Goal: Navigation & Orientation: Find specific page/section

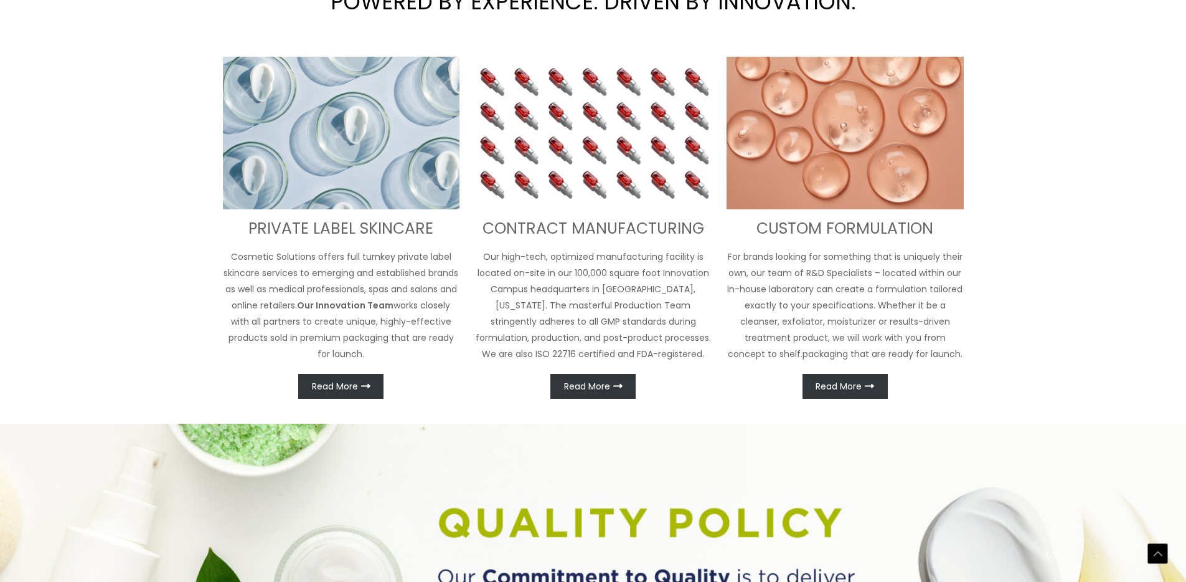
scroll to position [570, 0]
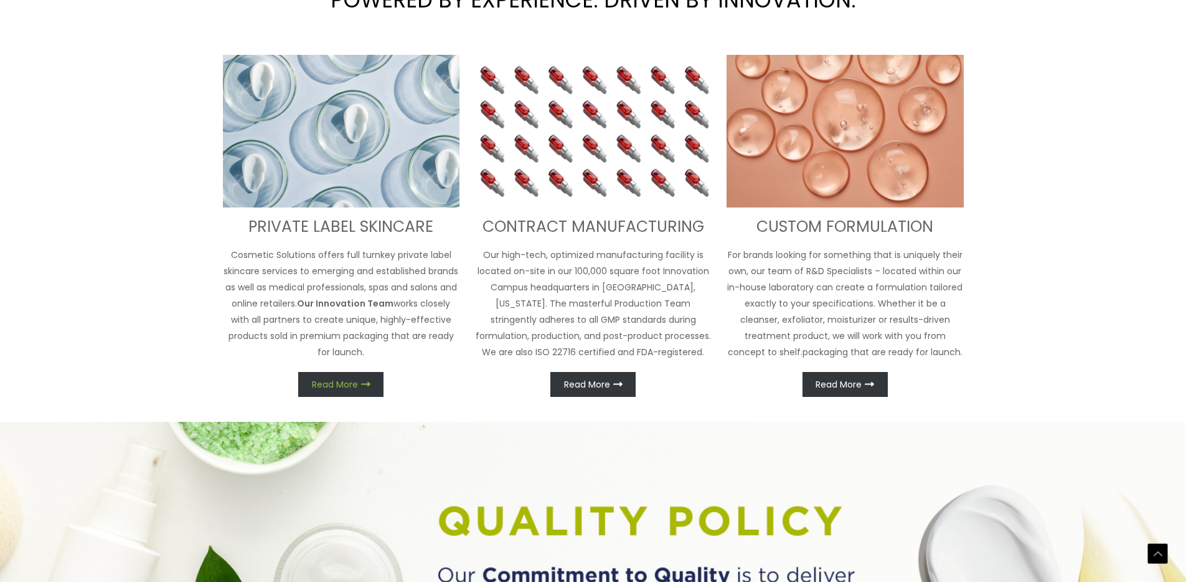
click at [329, 382] on span "Read More" at bounding box center [335, 384] width 46 height 9
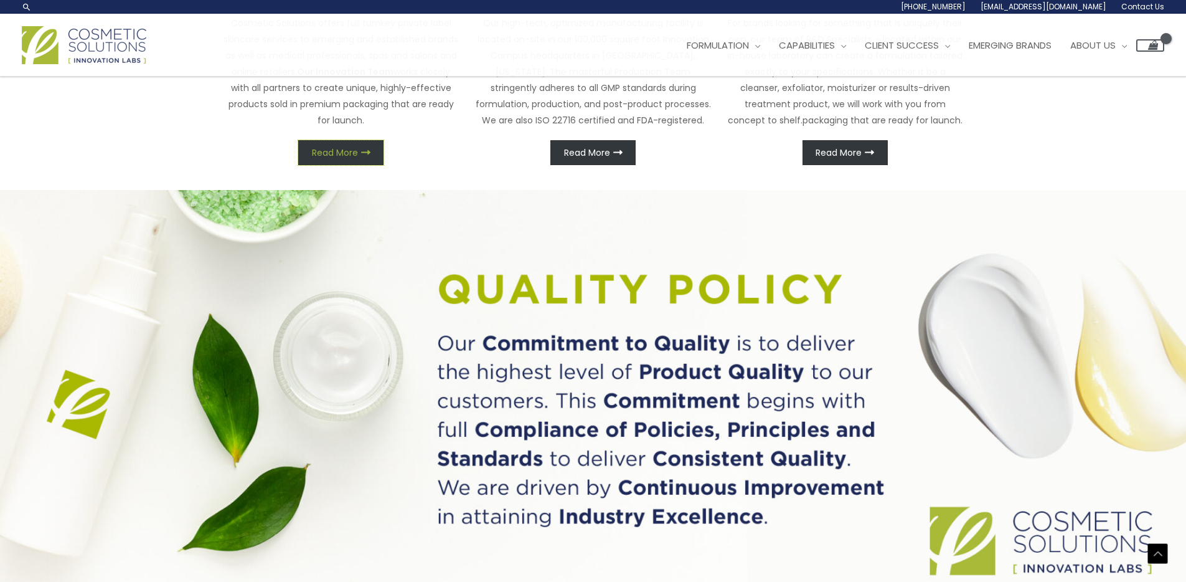
scroll to position [727, 0]
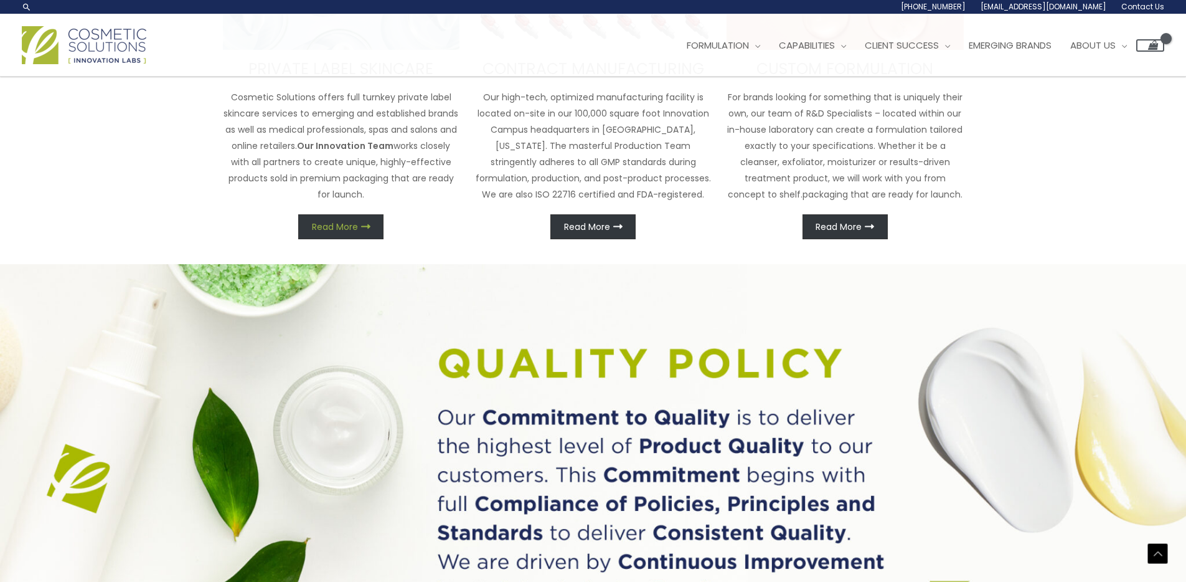
click at [362, 216] on link "Read More" at bounding box center [340, 226] width 85 height 25
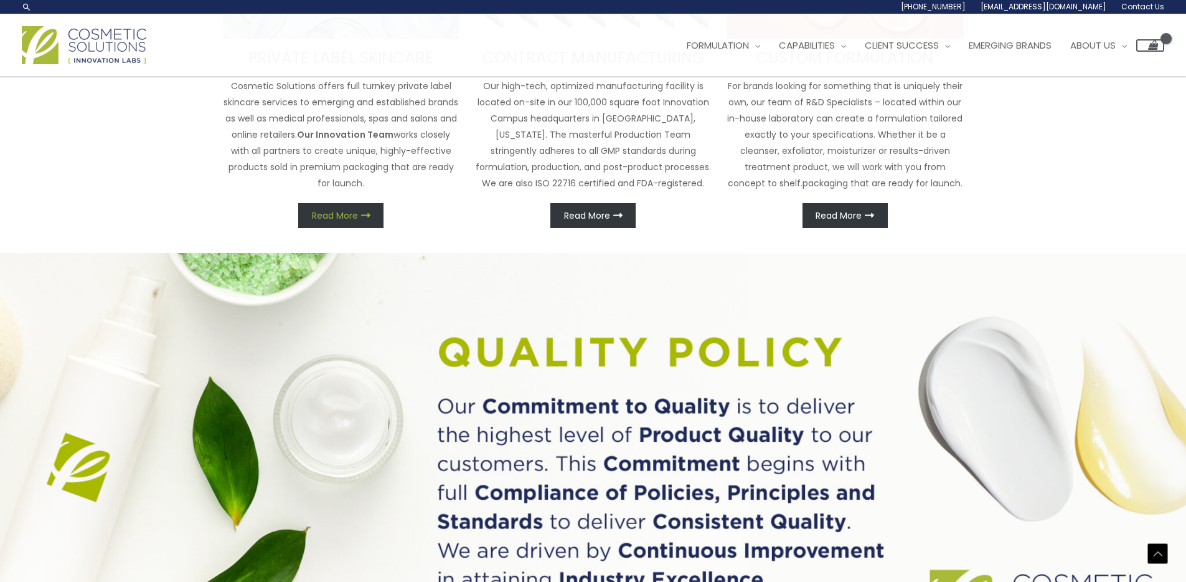
click at [361, 220] on icon at bounding box center [365, 214] width 9 height 9
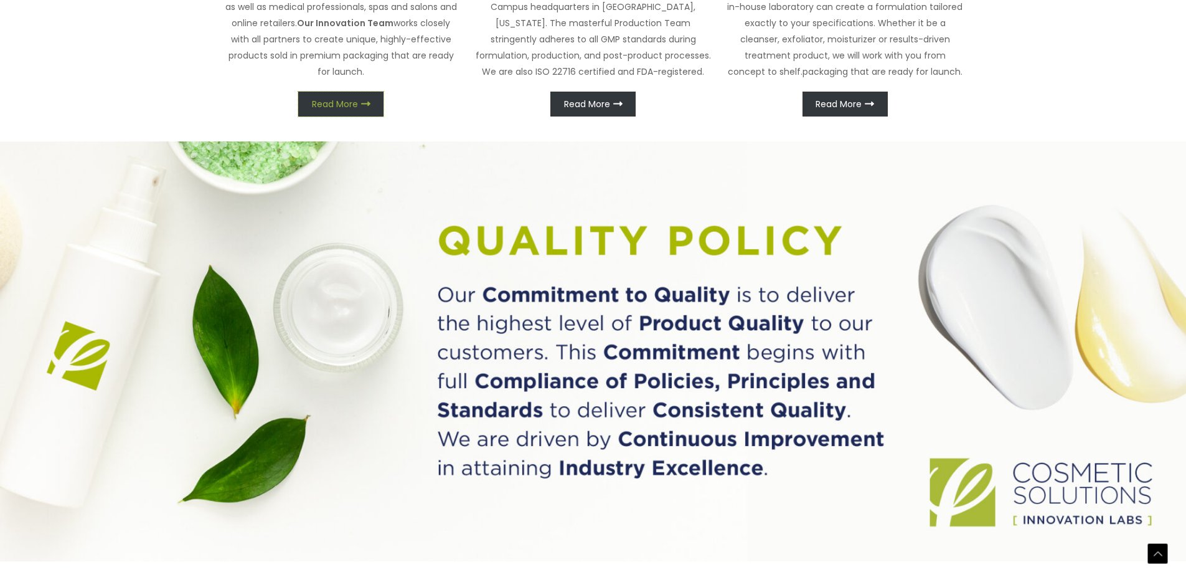
scroll to position [851, 0]
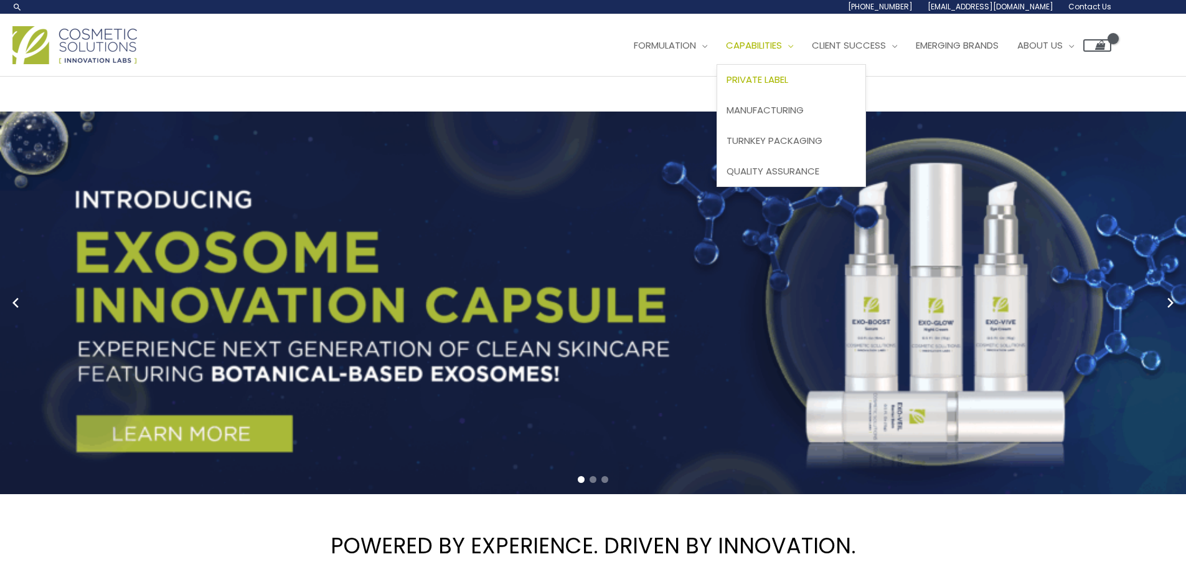
click at [786, 78] on span "Private Label" at bounding box center [758, 79] width 62 height 13
